Goal: Task Accomplishment & Management: Complete application form

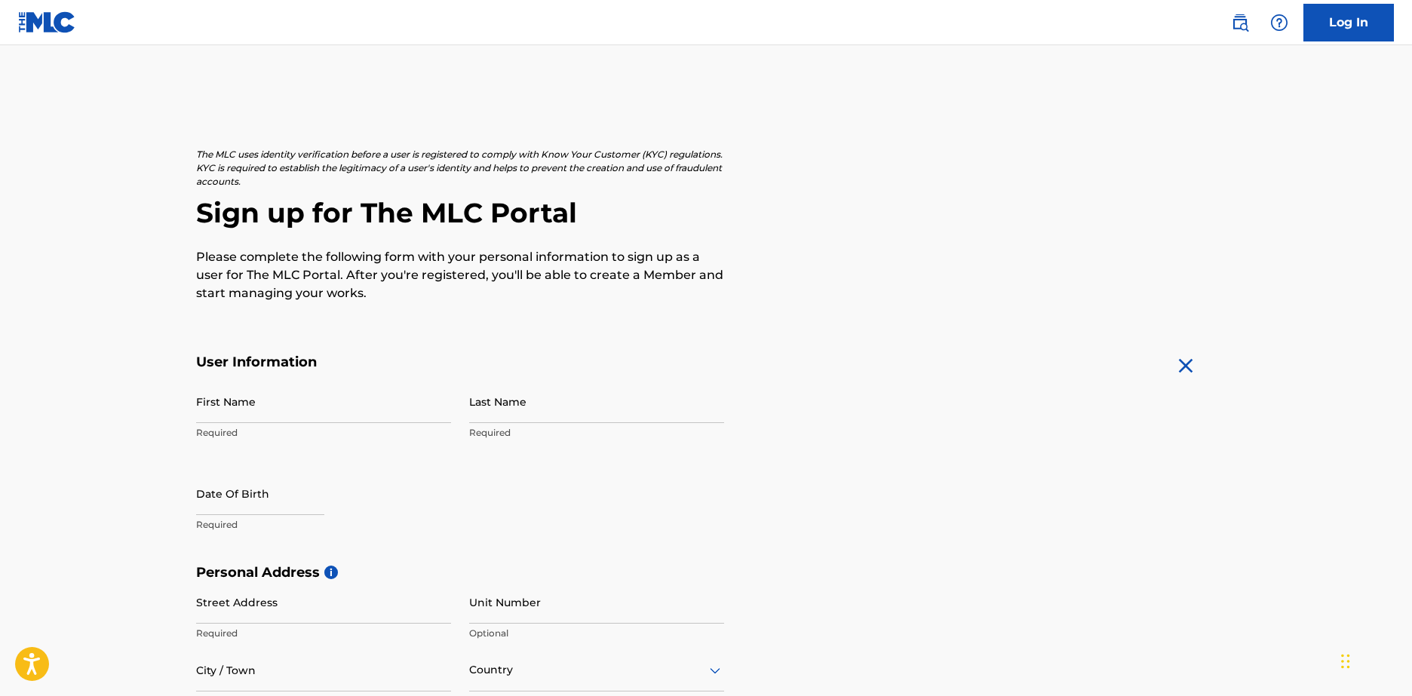
click at [337, 404] on input "First Name" at bounding box center [323, 401] width 255 height 43
type input "[PERSON_NAME]"
click at [491, 410] on input "Last Name" at bounding box center [596, 401] width 255 height 43
type input "[PERSON_NAME]"
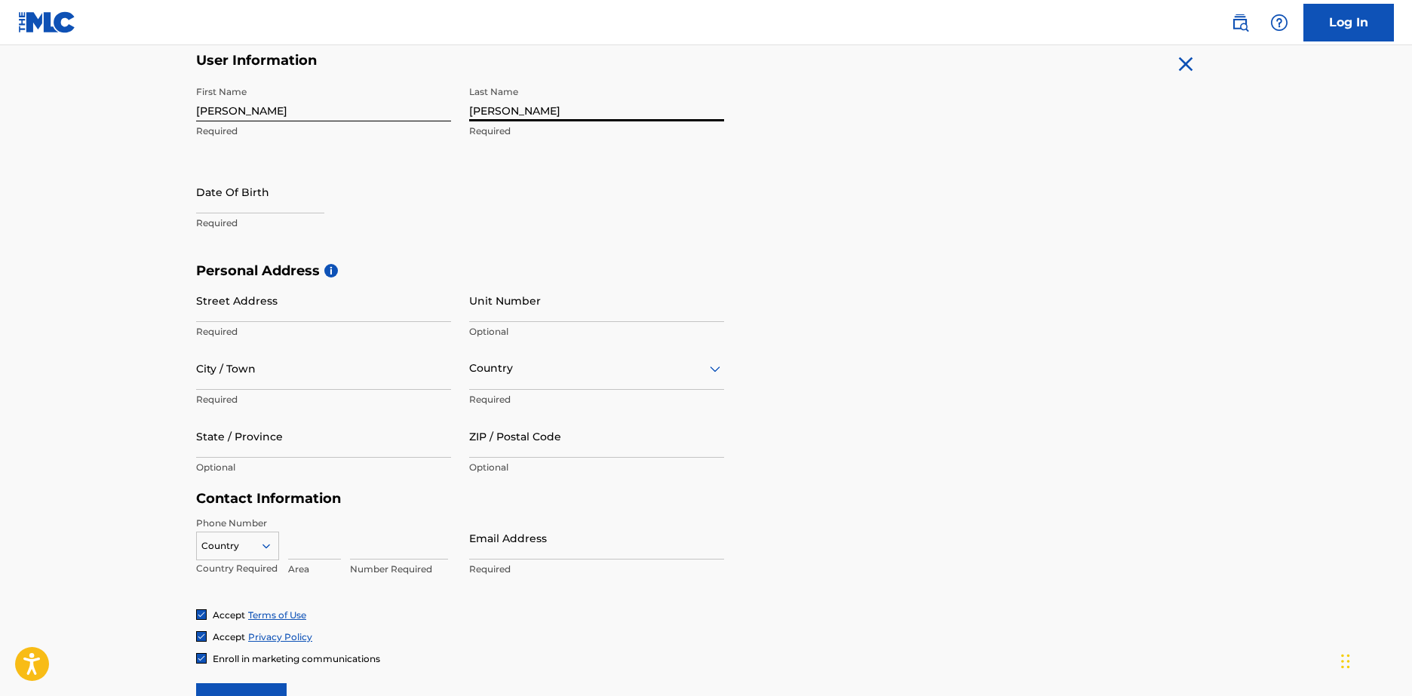
click at [270, 202] on input "text" at bounding box center [260, 191] width 128 height 43
select select "7"
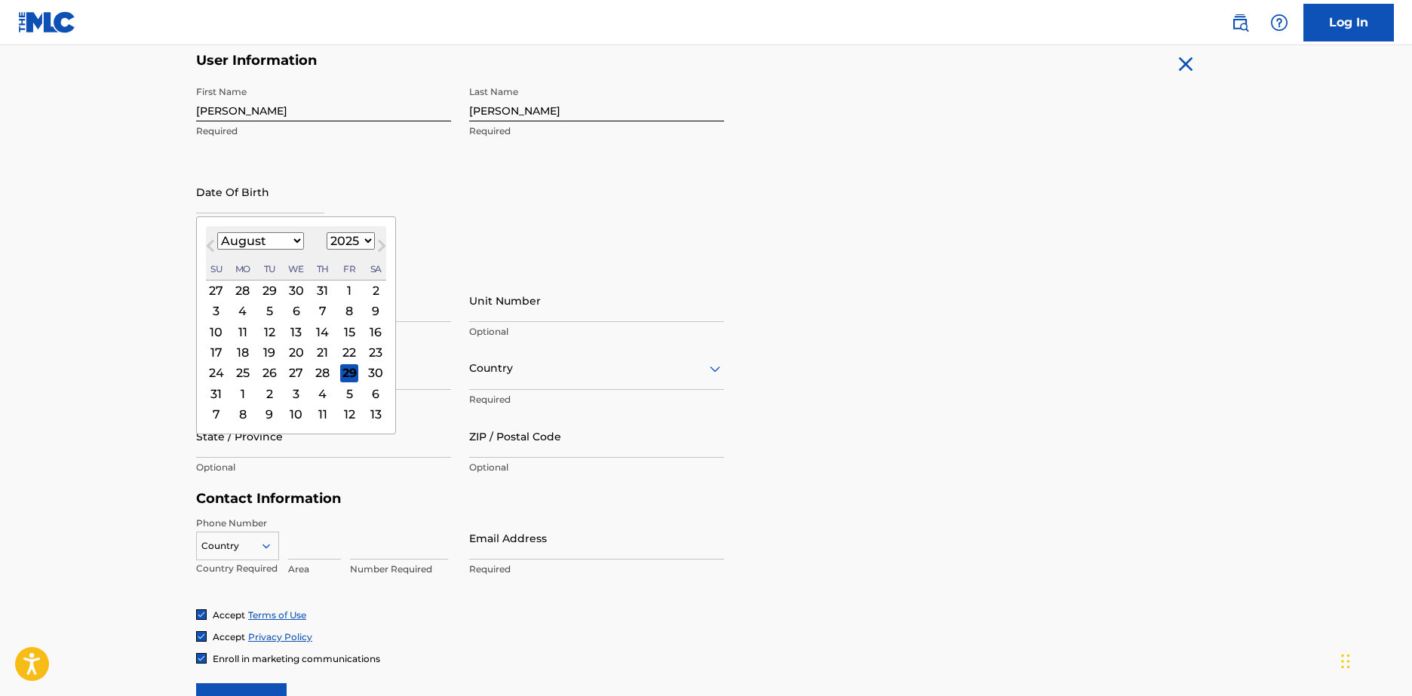
click at [364, 244] on select "1899 1900 1901 1902 1903 1904 1905 1906 1907 1908 1909 1910 1911 1912 1913 1914…" at bounding box center [351, 240] width 48 height 17
select select "2001"
click at [327, 232] on select "1899 1900 1901 1902 1903 1904 1905 1906 1907 1908 1909 1910 1911 1912 1913 1914…" at bounding box center [351, 240] width 48 height 17
click at [287, 244] on select "January February March April May June July August September October November De…" at bounding box center [260, 240] width 87 height 17
click at [290, 244] on select "January February March April May June July August September October November De…" at bounding box center [260, 240] width 87 height 17
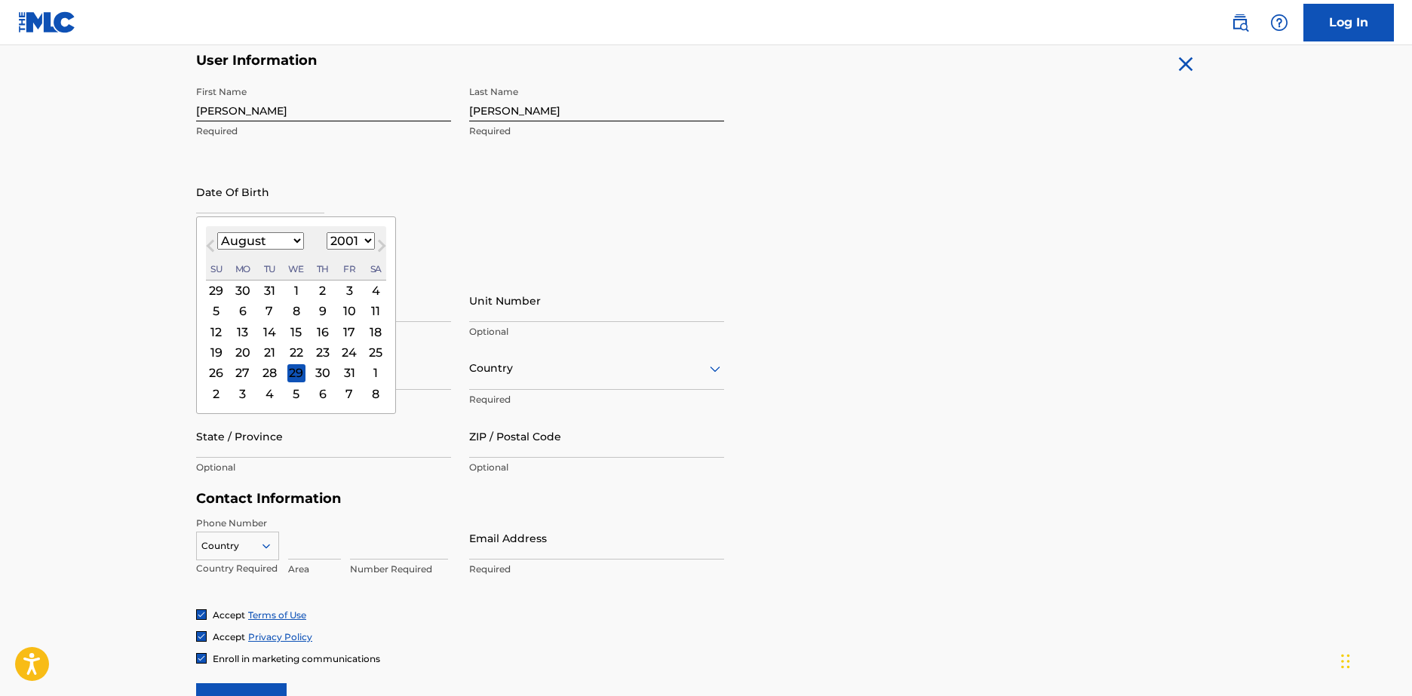
click at [314, 294] on div "2" at bounding box center [323, 290] width 18 height 18
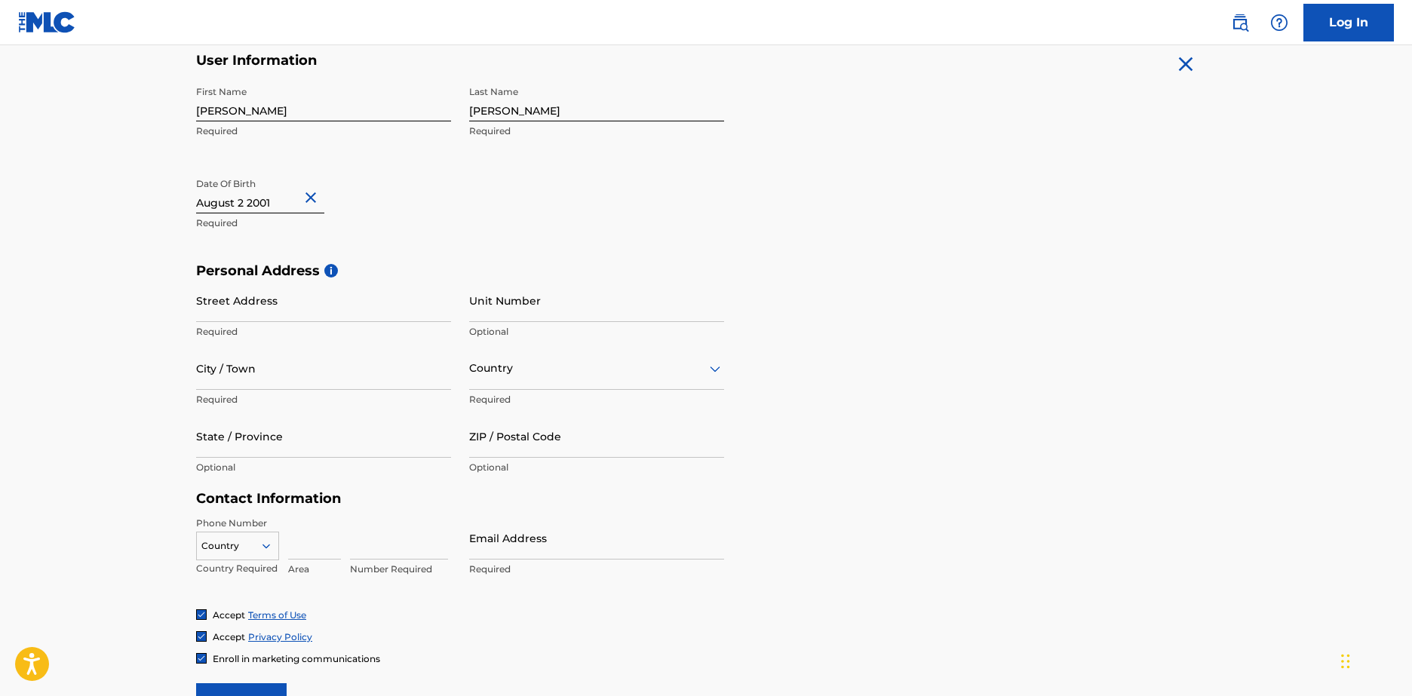
click at [292, 308] on input "Street Address" at bounding box center [323, 300] width 255 height 43
type input "[STREET_ADDRESS]"
click at [381, 386] on input "City / Town" at bounding box center [323, 368] width 255 height 43
type input "[GEOGRAPHIC_DATA]"
click at [523, 376] on div at bounding box center [596, 368] width 255 height 19
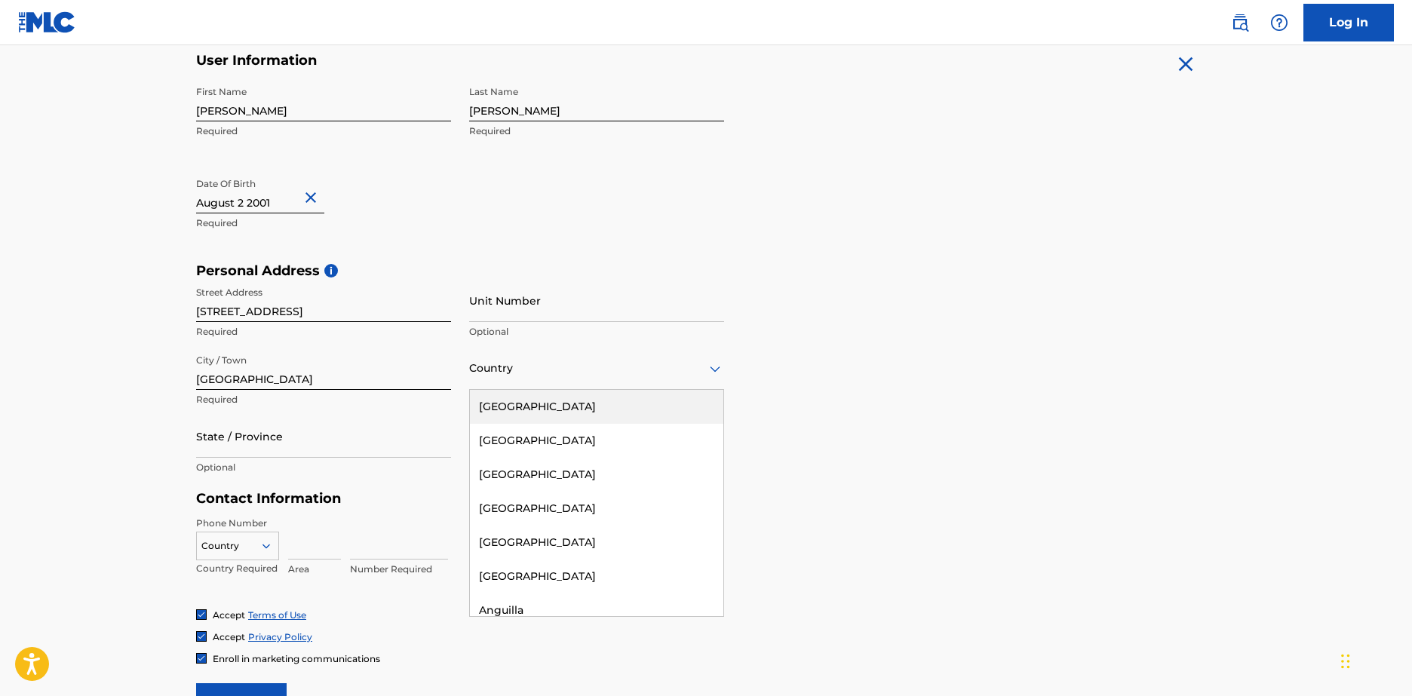
click at [526, 394] on div "[GEOGRAPHIC_DATA]" at bounding box center [596, 407] width 253 height 34
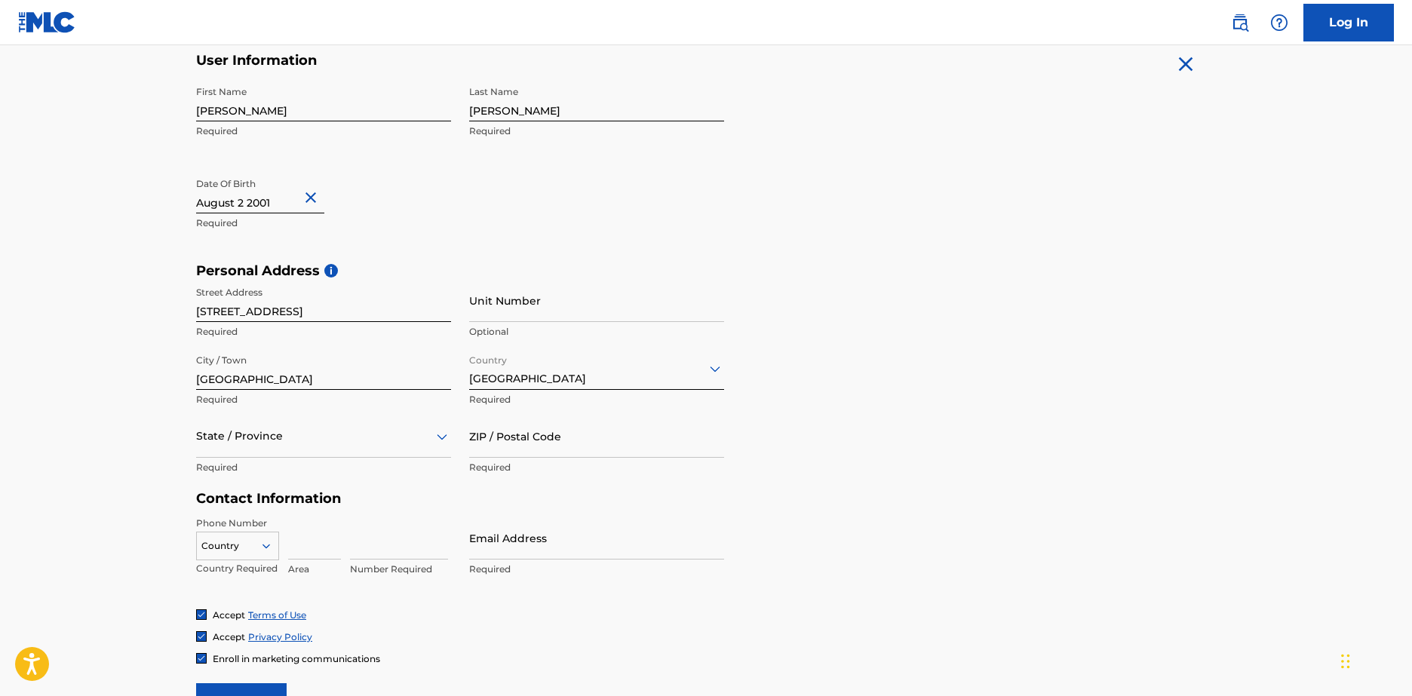
click at [346, 443] on div at bounding box center [323, 436] width 255 height 19
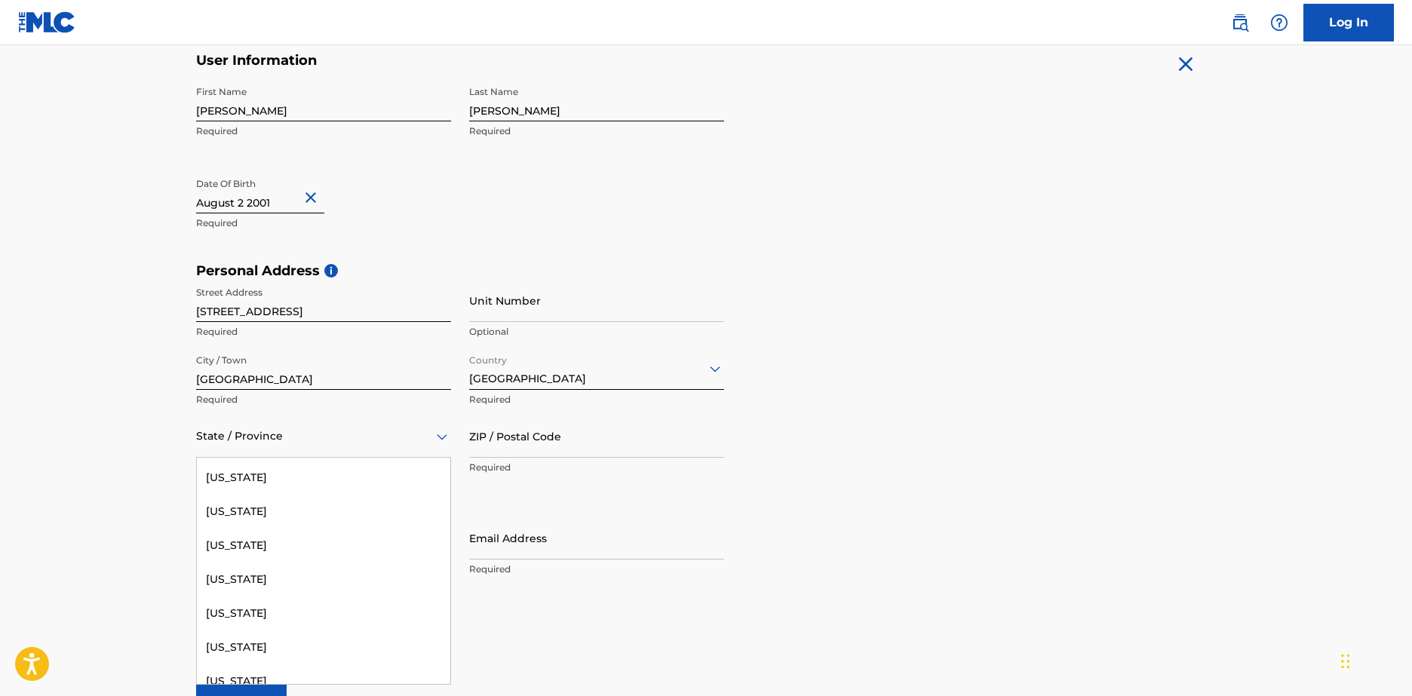
scroll to position [452, 0]
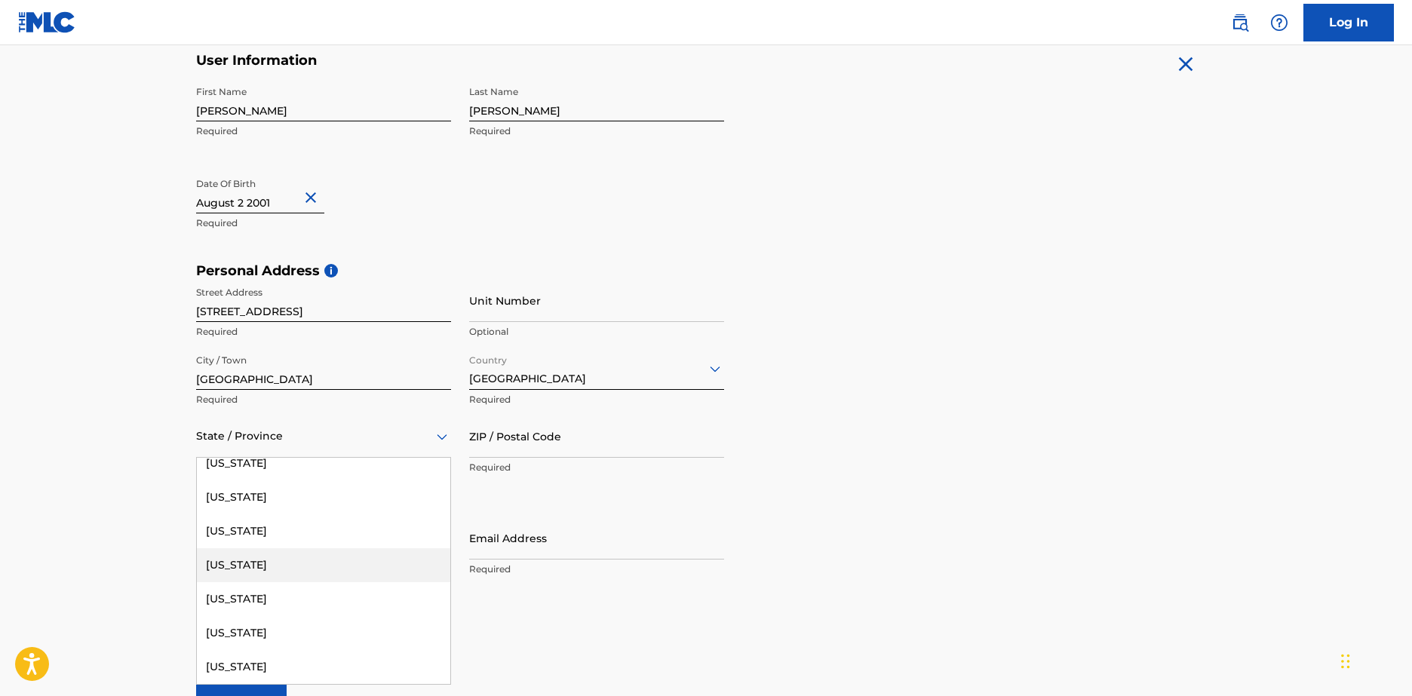
click at [287, 567] on div "[US_STATE]" at bounding box center [323, 565] width 253 height 34
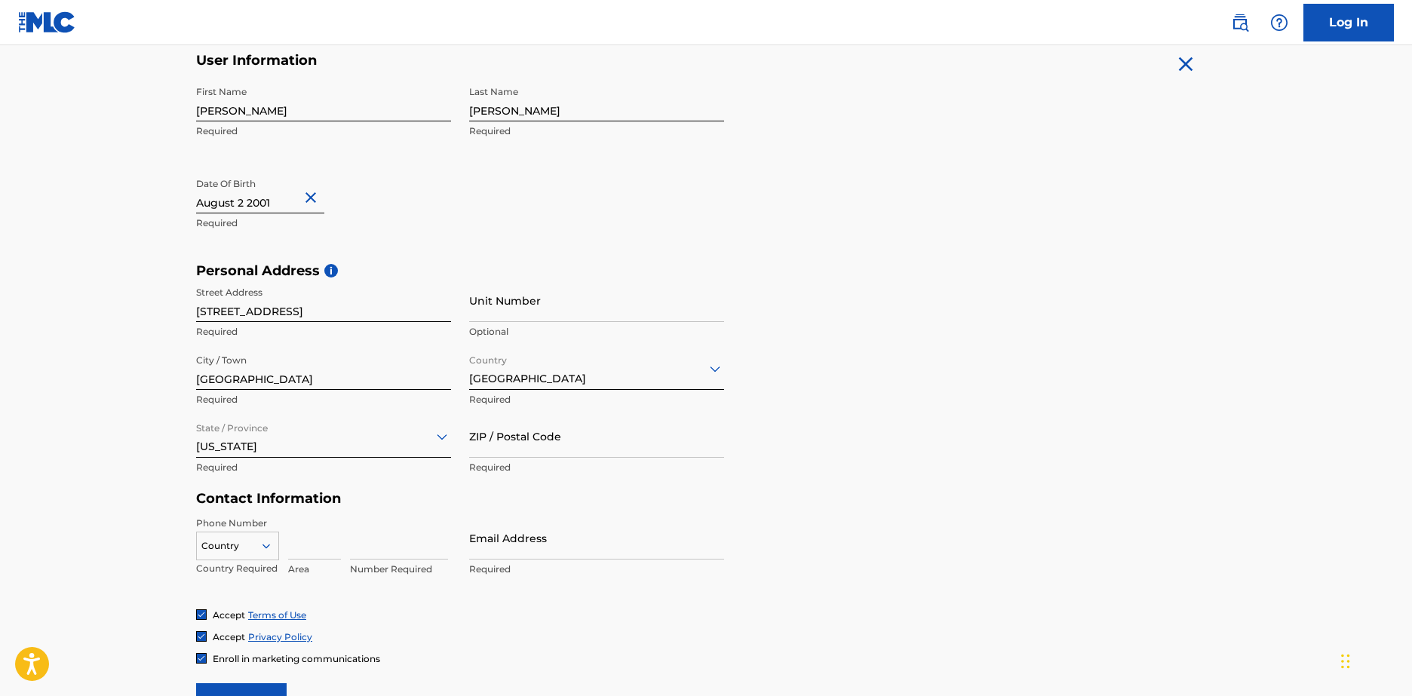
click at [508, 450] on input "ZIP / Postal Code" at bounding box center [596, 436] width 255 height 43
type input "46320"
click at [308, 550] on input at bounding box center [314, 538] width 53 height 43
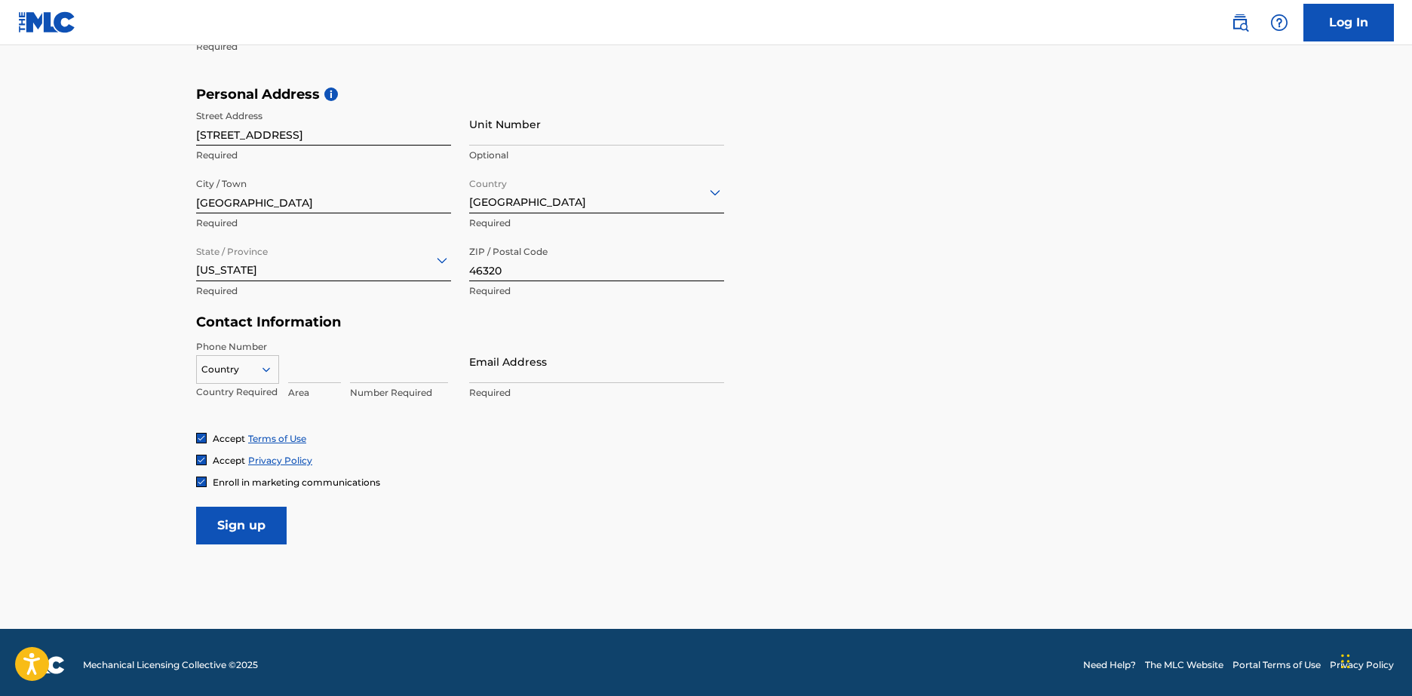
scroll to position [483, 0]
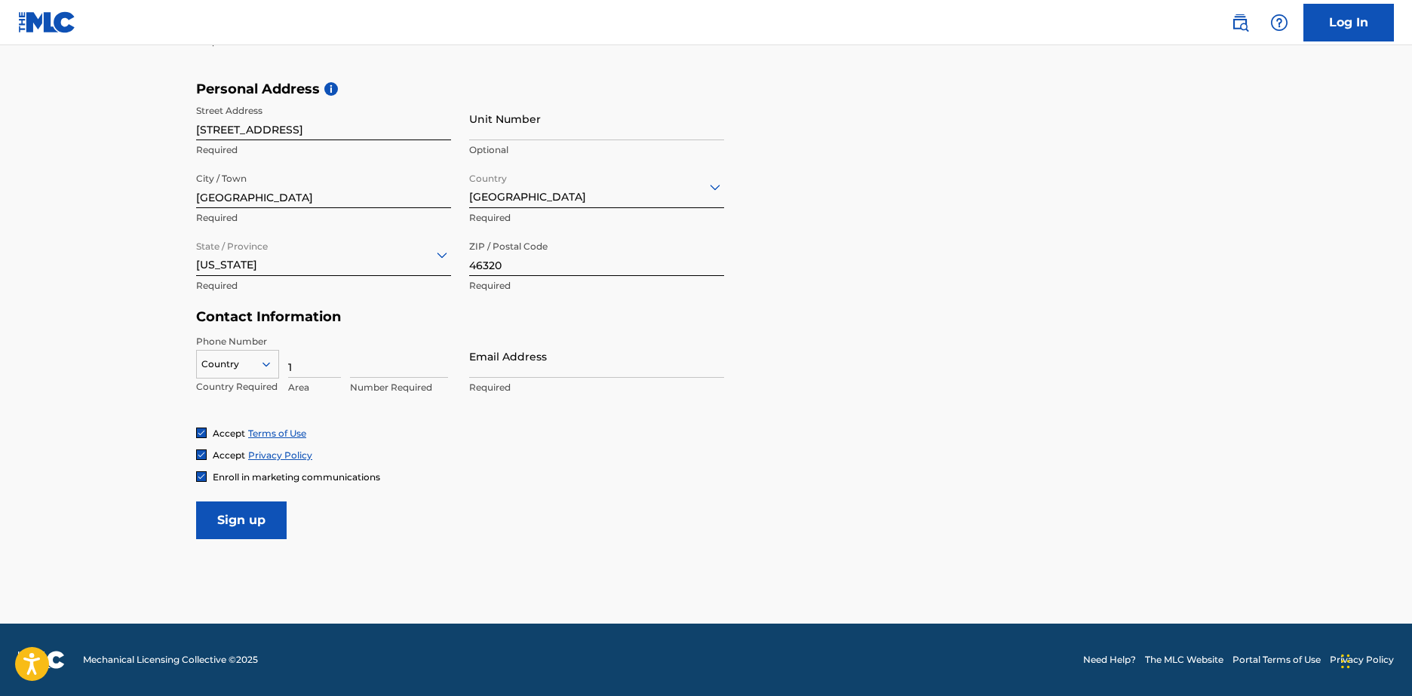
type input "1"
click at [374, 360] on input at bounding box center [399, 356] width 98 height 43
type input "2192682205"
click at [515, 364] on input "Email Address" at bounding box center [596, 356] width 255 height 43
type input "[EMAIL_ADDRESS][DOMAIN_NAME]"
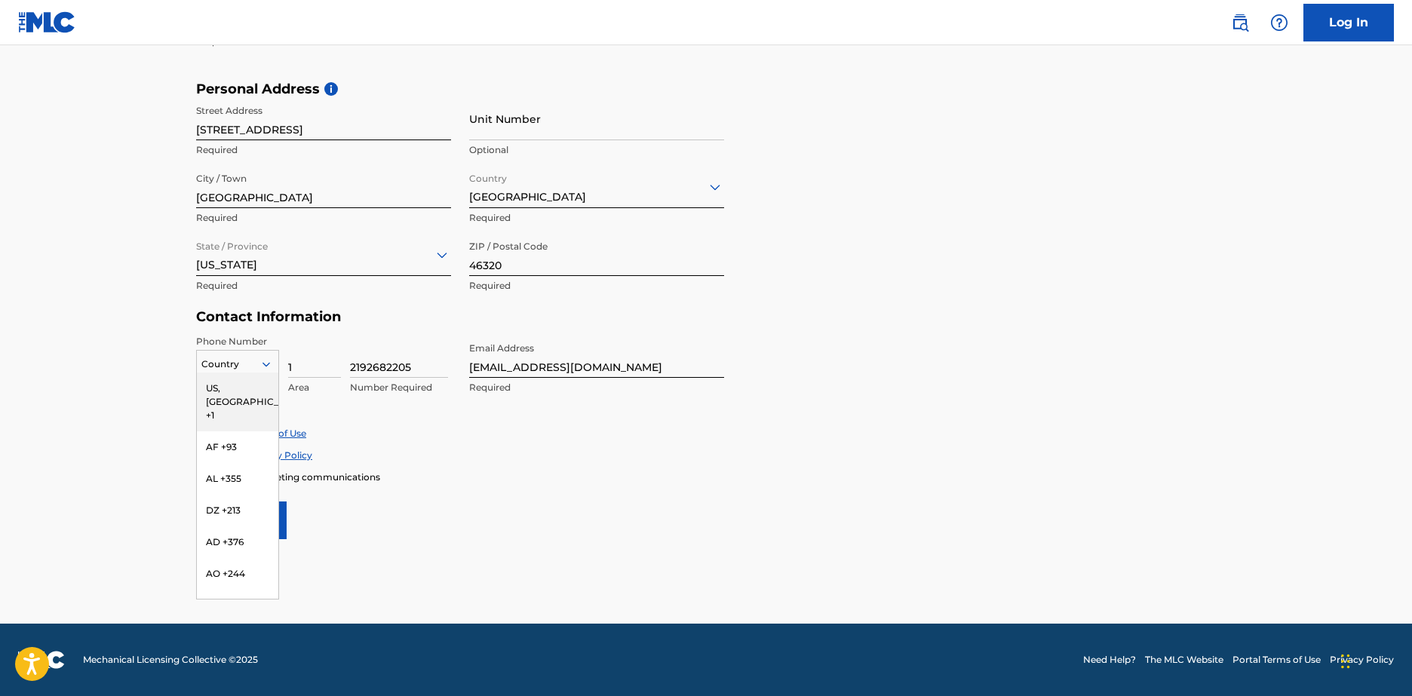
click at [237, 369] on div at bounding box center [237, 364] width 81 height 17
click at [212, 397] on div "US, [GEOGRAPHIC_DATA] +1" at bounding box center [237, 402] width 81 height 59
click at [303, 376] on input "1" at bounding box center [314, 356] width 53 height 43
type input "\"
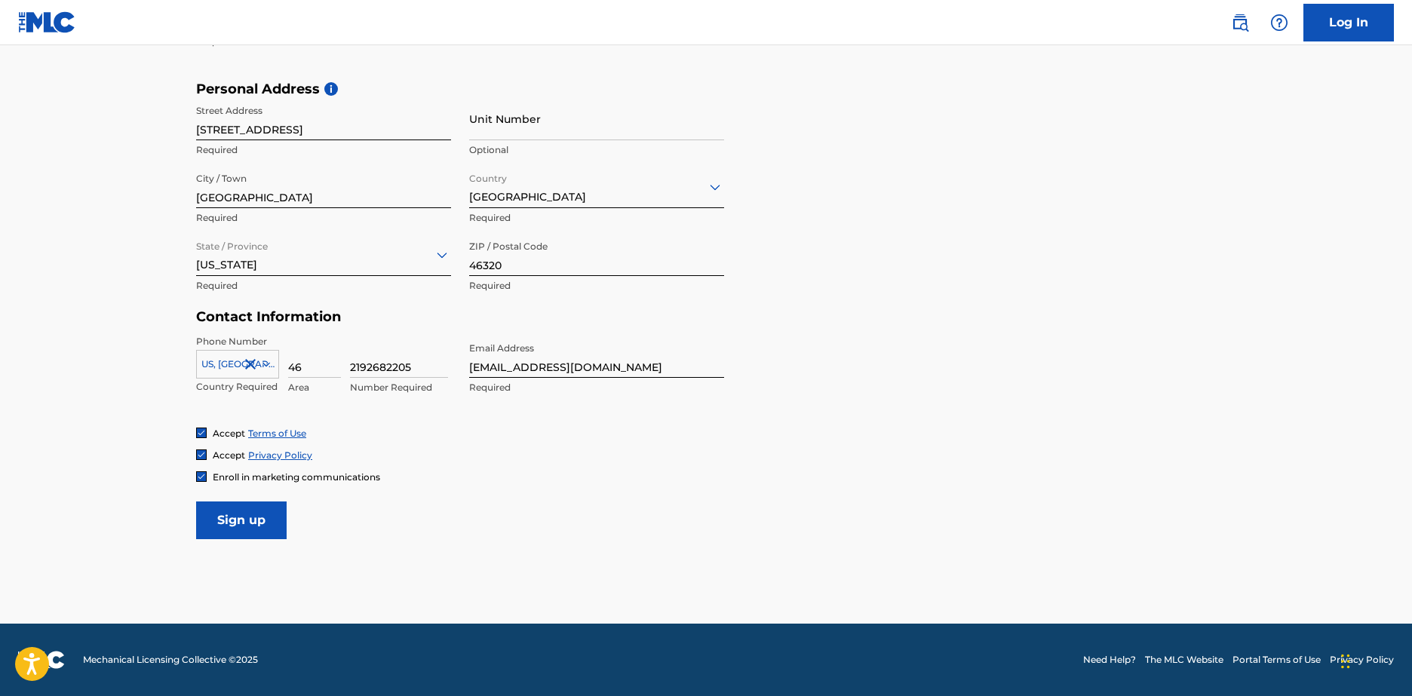
type input "4"
type input "219"
click at [370, 373] on input "2192682205" at bounding box center [399, 356] width 98 height 43
click at [367, 373] on input "2192682205" at bounding box center [399, 356] width 98 height 43
click at [894, 259] on div "Personal Address i Street Address [STREET_ADDRESS] Required Unit Number Optiona…" at bounding box center [706, 195] width 1020 height 228
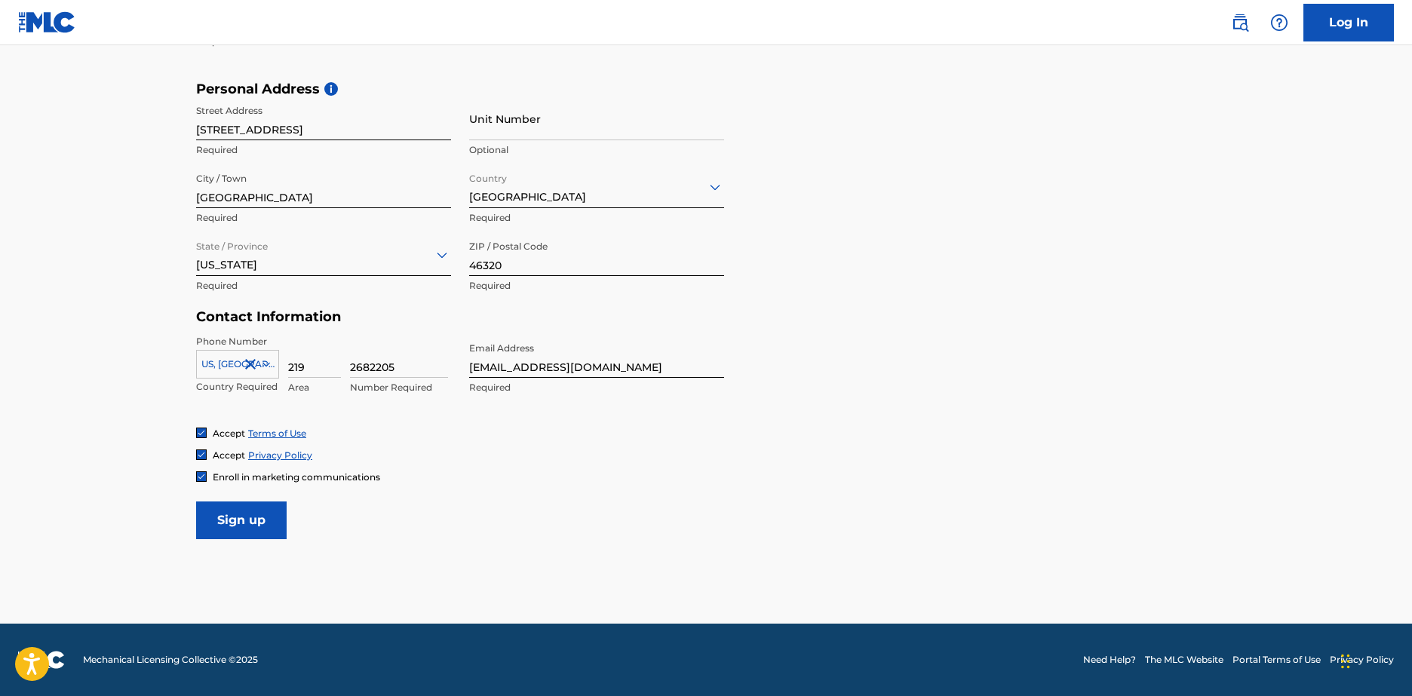
click at [370, 372] on input "2682205" at bounding box center [399, 356] width 98 height 43
type input "6282205"
click at [994, 308] on div "Personal Address i Street Address [STREET_ADDRESS] Required Unit Number Optiona…" at bounding box center [706, 195] width 1020 height 228
click at [267, 523] on input "Sign up" at bounding box center [241, 520] width 90 height 38
